Goal: Task Accomplishment & Management: Manage account settings

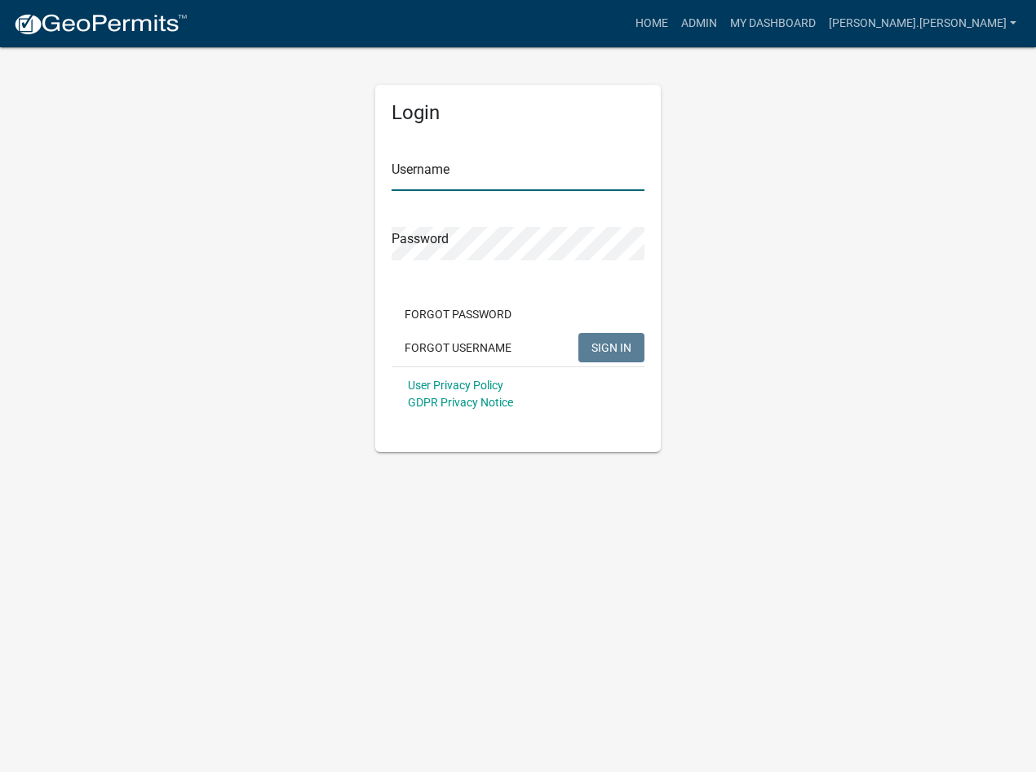
type input "[PERSON_NAME].[PERSON_NAME]"
click at [615, 358] on button "SIGN IN" at bounding box center [611, 347] width 66 height 29
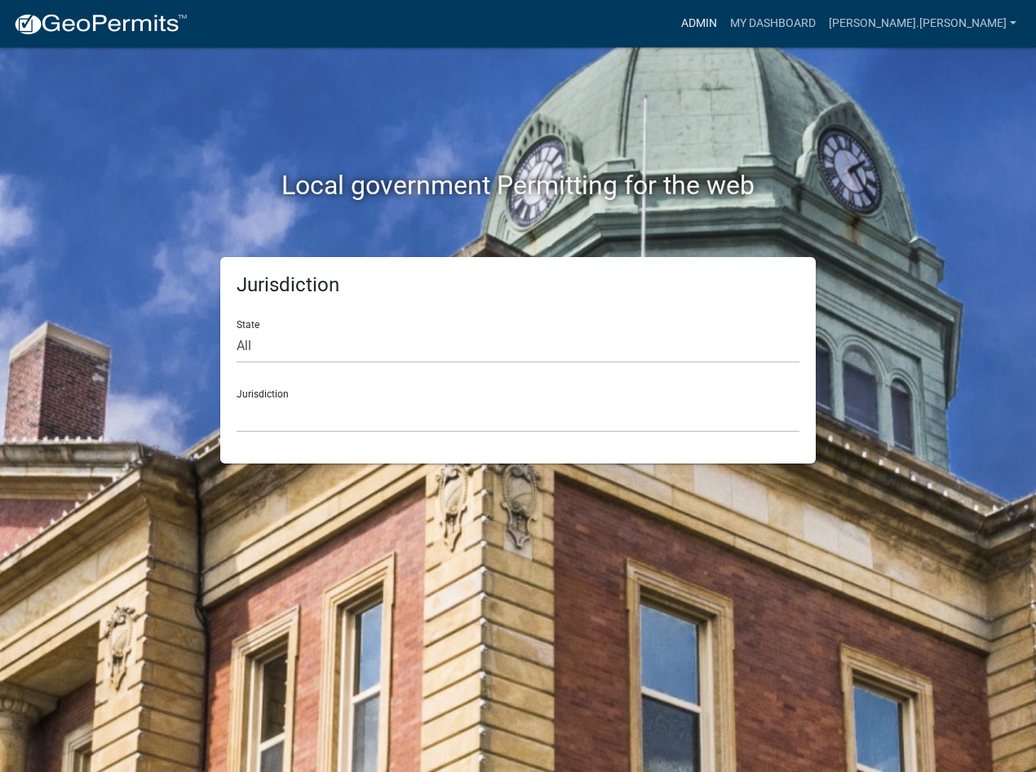
click at [724, 26] on link "Admin" at bounding box center [699, 23] width 49 height 31
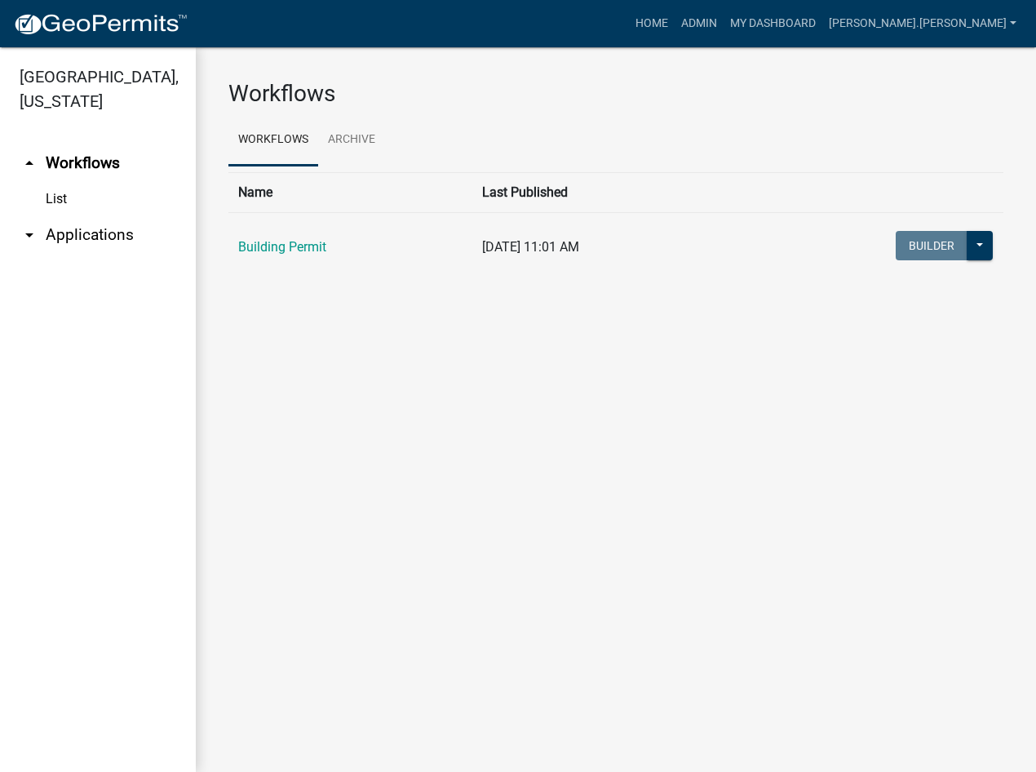
click at [62, 215] on link "arrow_drop_down Applications" at bounding box center [98, 234] width 196 height 39
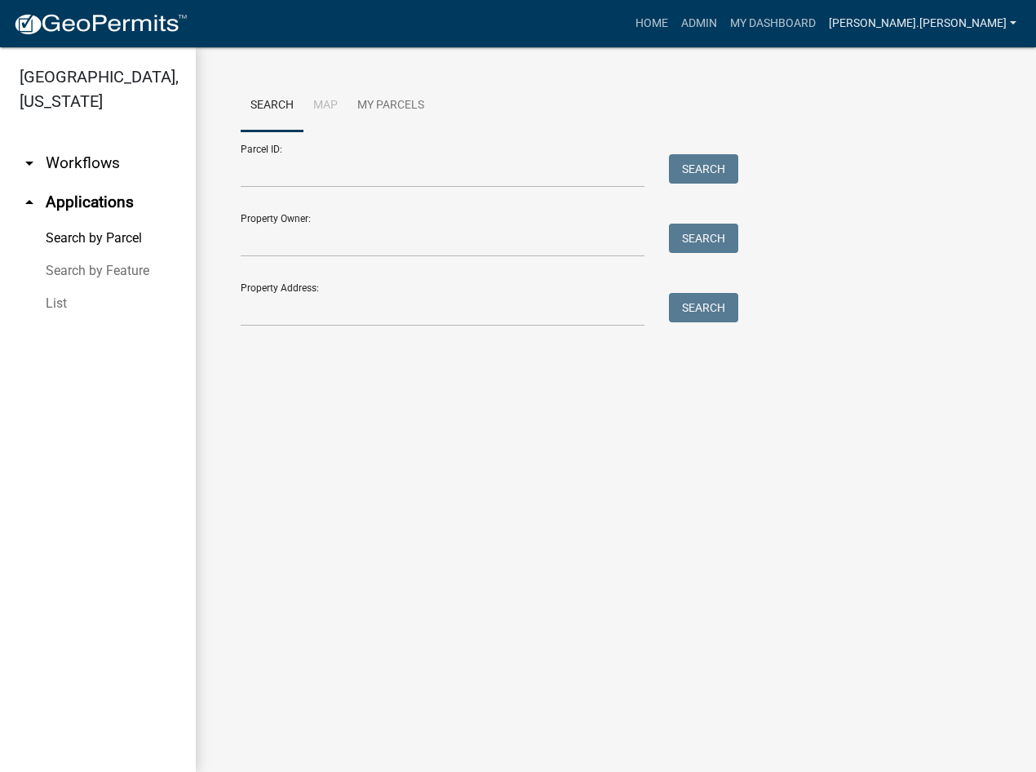
click at [988, 21] on link "[PERSON_NAME].[PERSON_NAME]" at bounding box center [922, 23] width 201 height 31
click at [941, 161] on link "Logout" at bounding box center [958, 159] width 131 height 39
